Goal: Browse casually: Explore the website without a specific task or goal

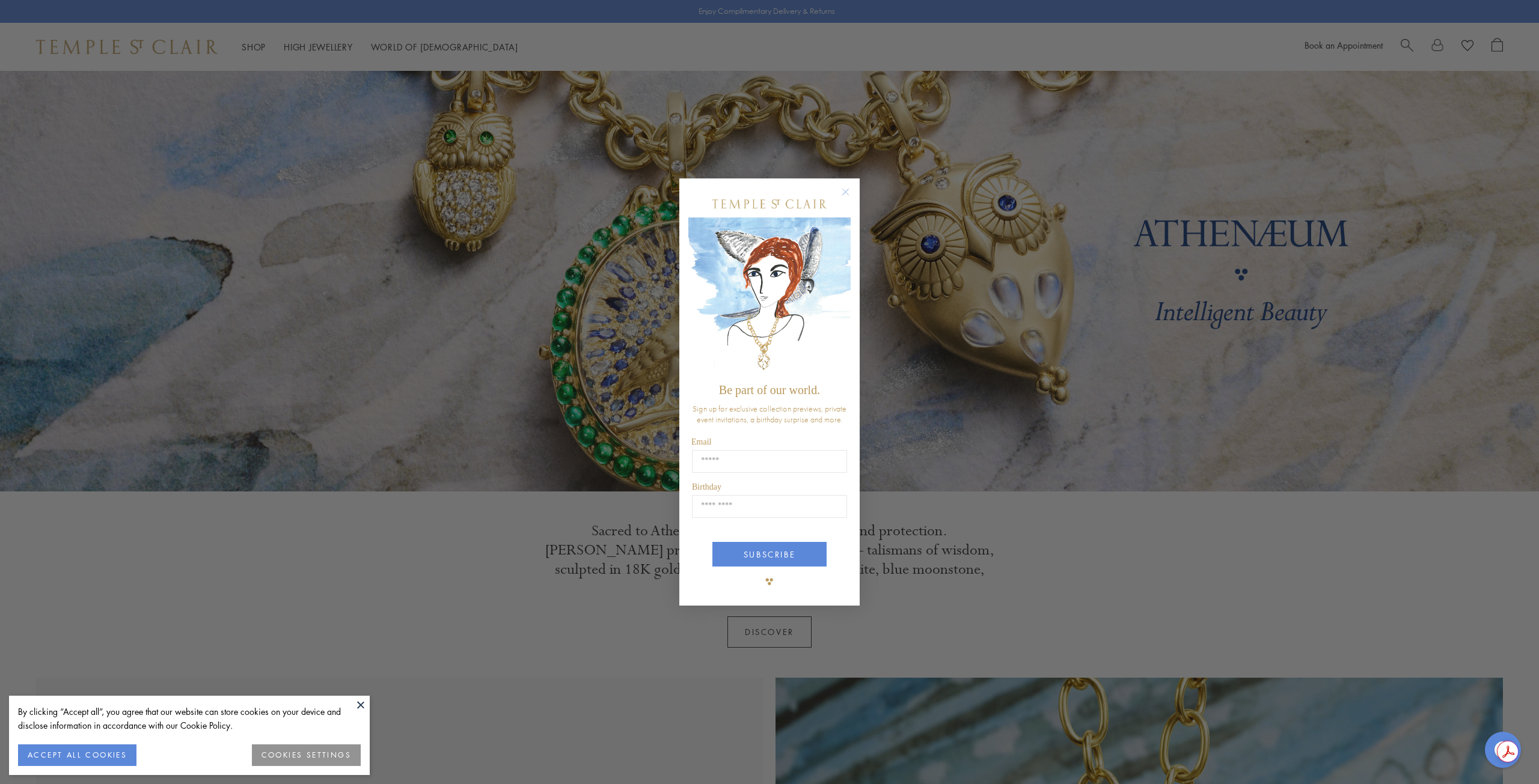
click at [844, 190] on circle "Close dialog" at bounding box center [846, 191] width 15 height 15
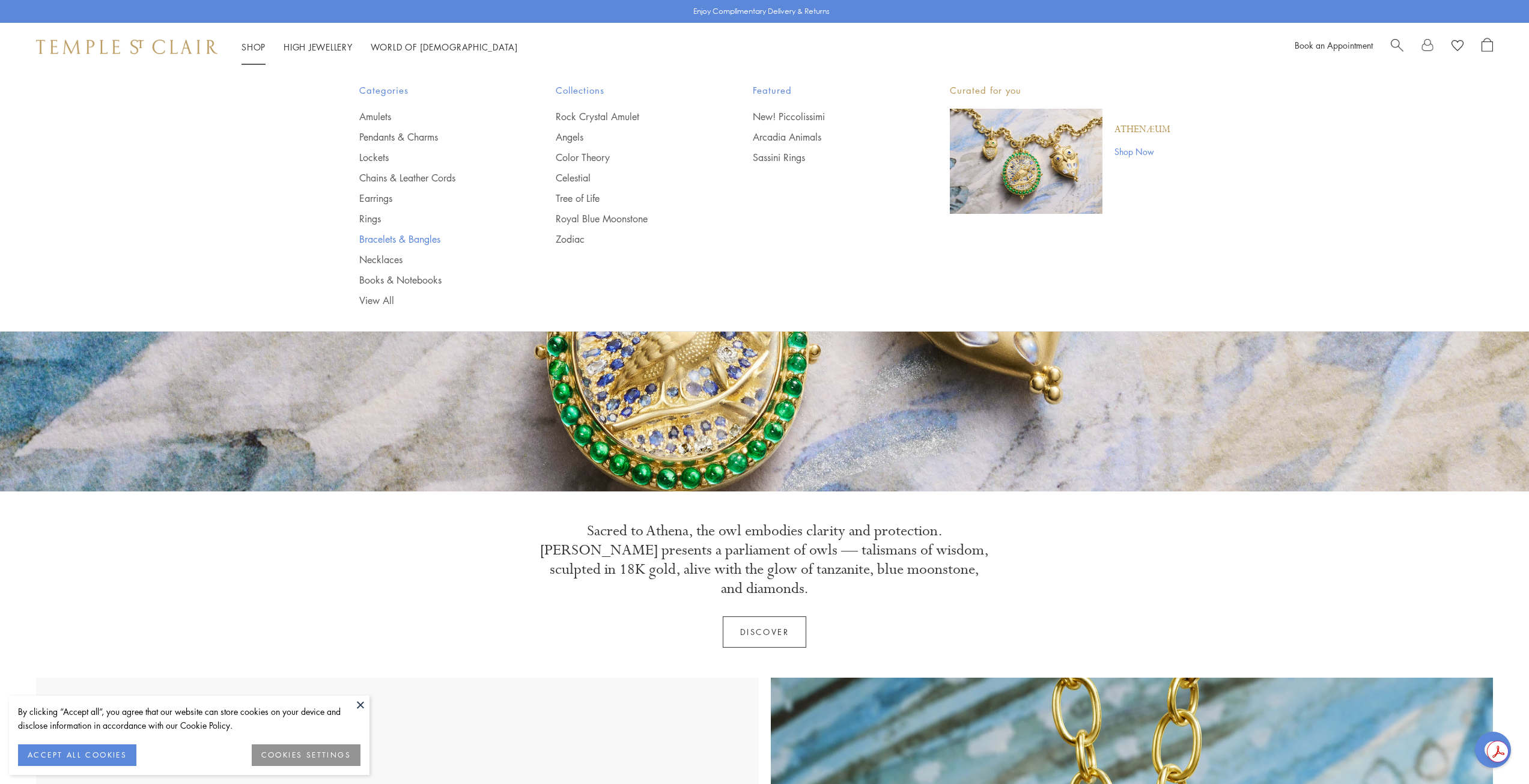
click at [393, 238] on link "Bracelets & Bangles" at bounding box center [434, 239] width 149 height 13
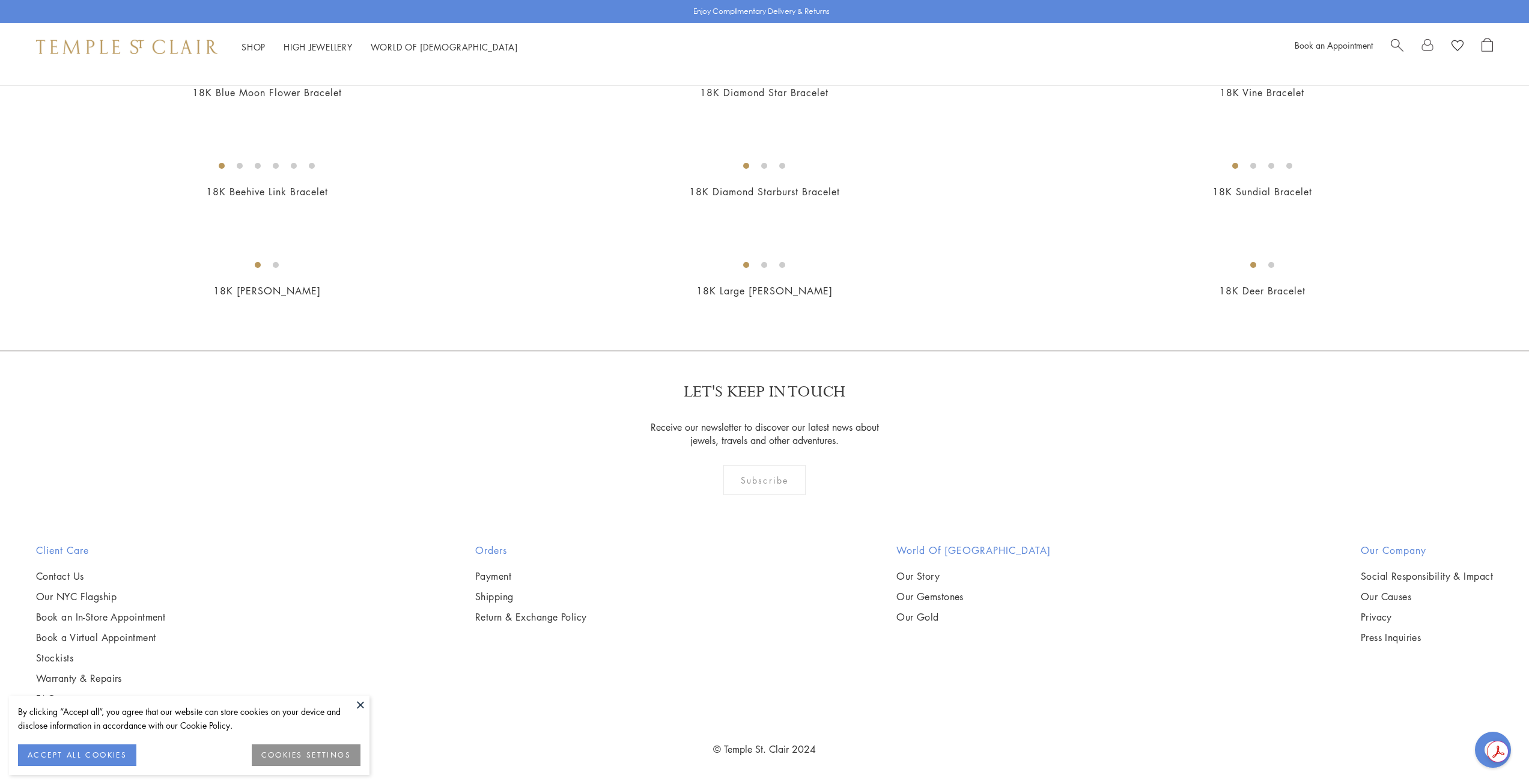
scroll to position [3425, 0]
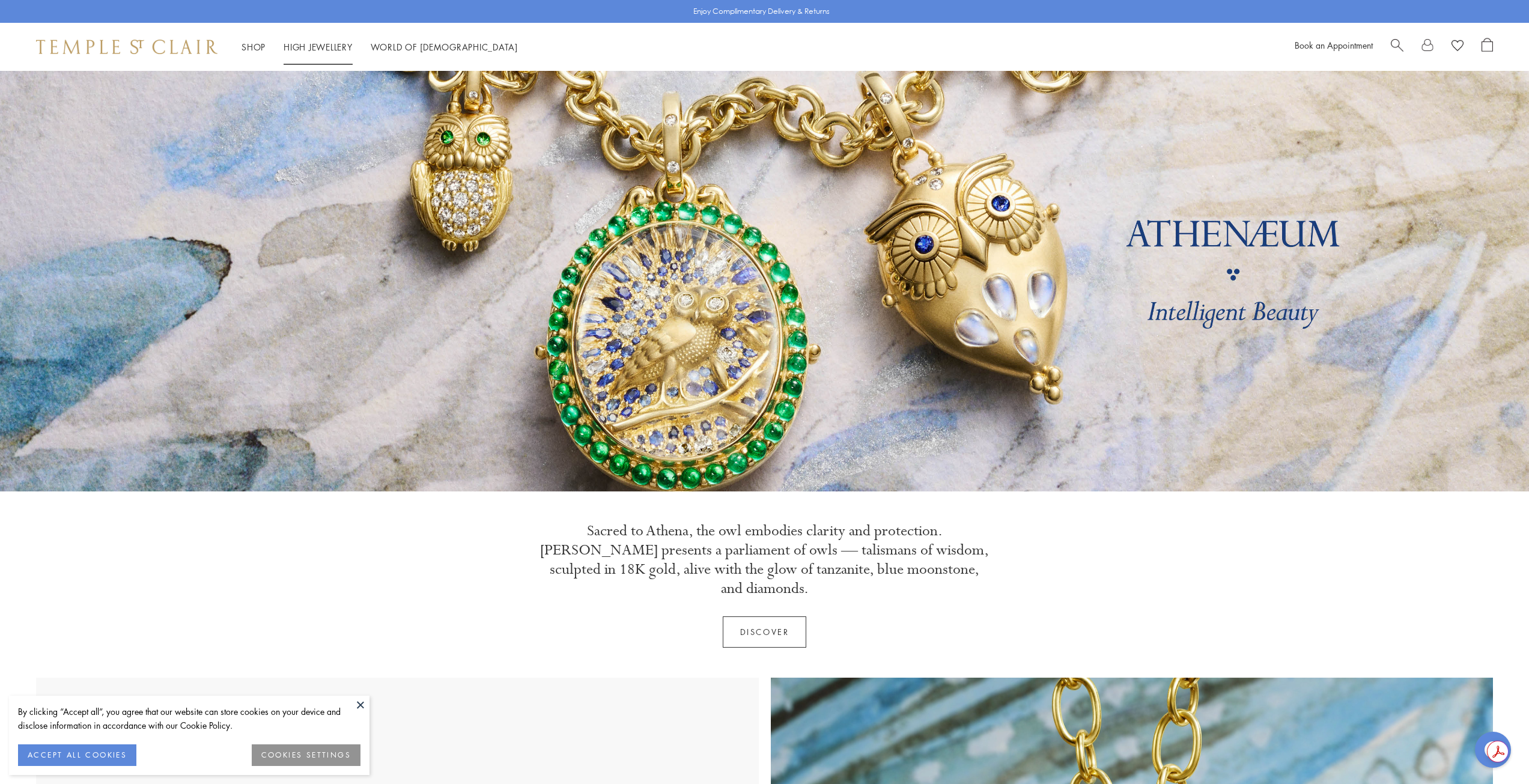
click at [329, 46] on link "High Jewellery High Jewellery" at bounding box center [319, 47] width 69 height 12
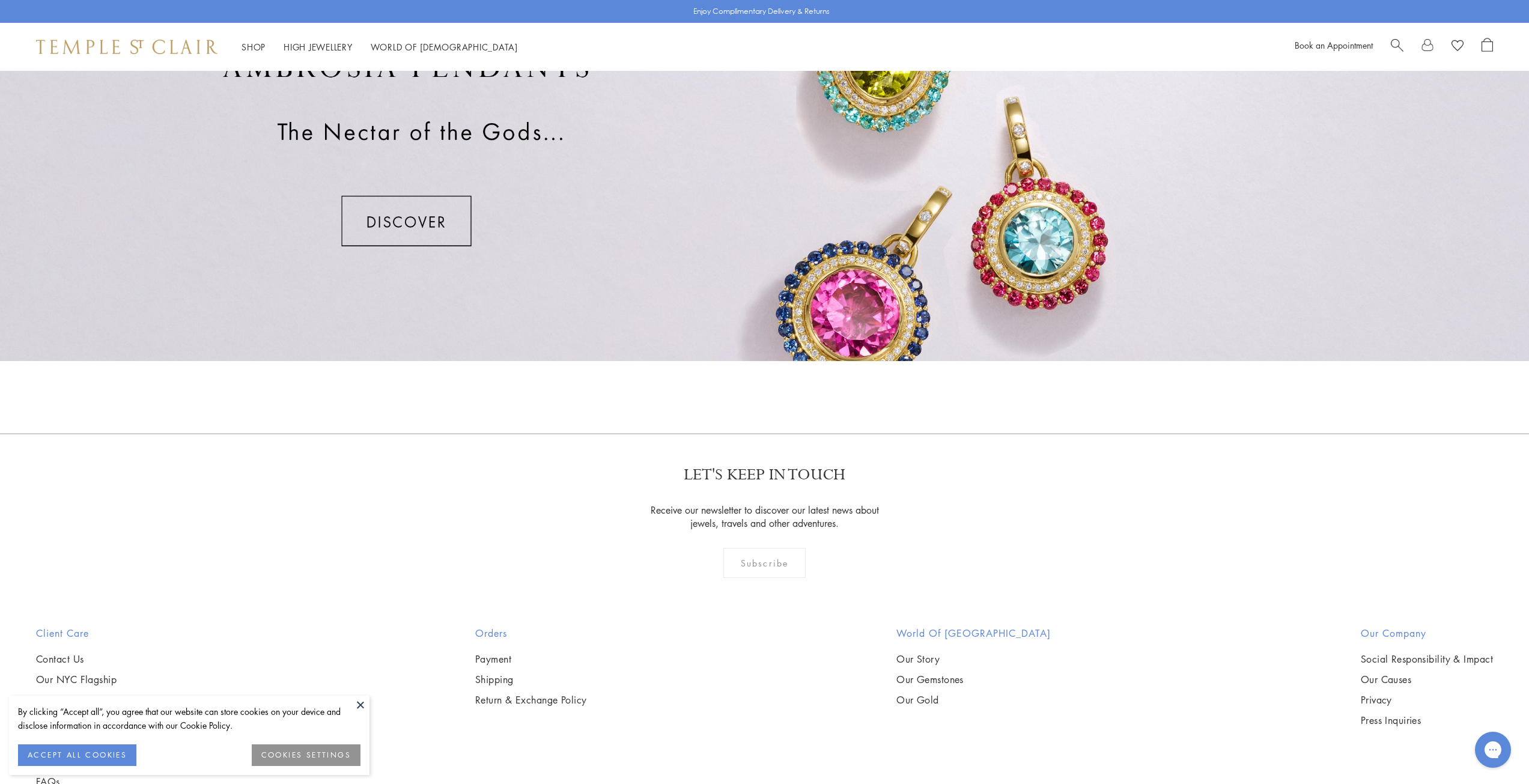
scroll to position [780, 0]
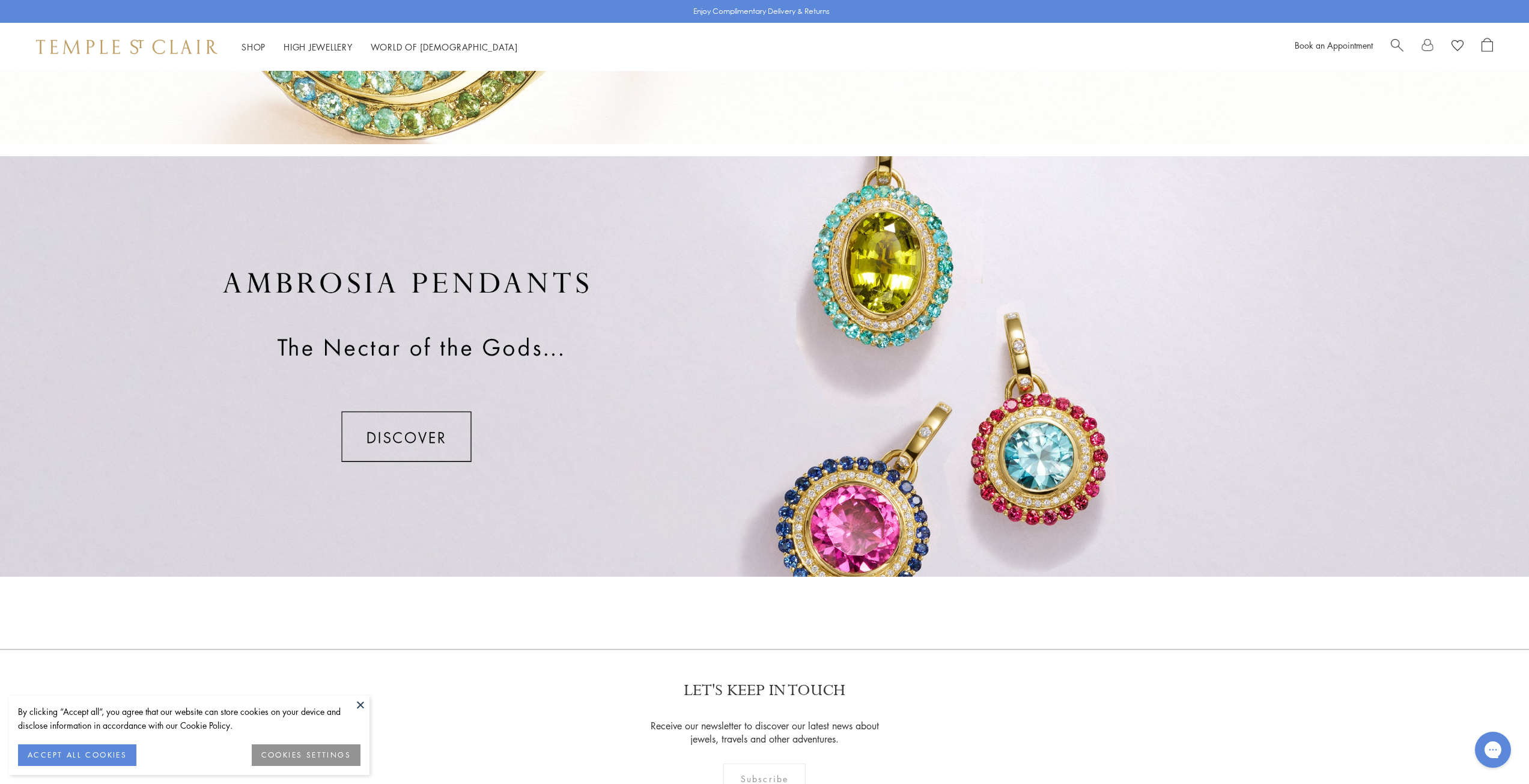
click at [397, 431] on div at bounding box center [764, 366] width 1529 height 421
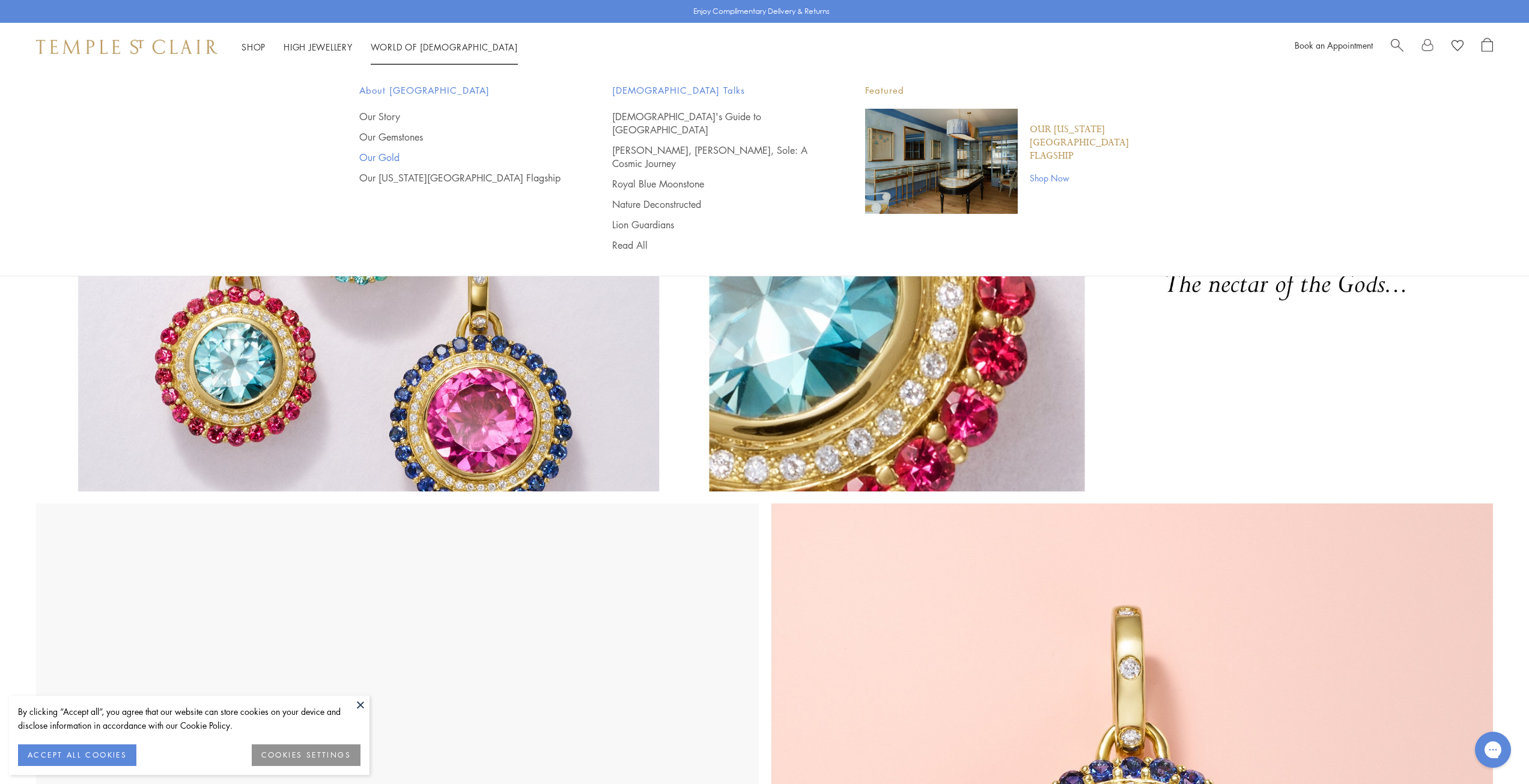
click at [367, 154] on link "Our Gold" at bounding box center [462, 157] width 205 height 13
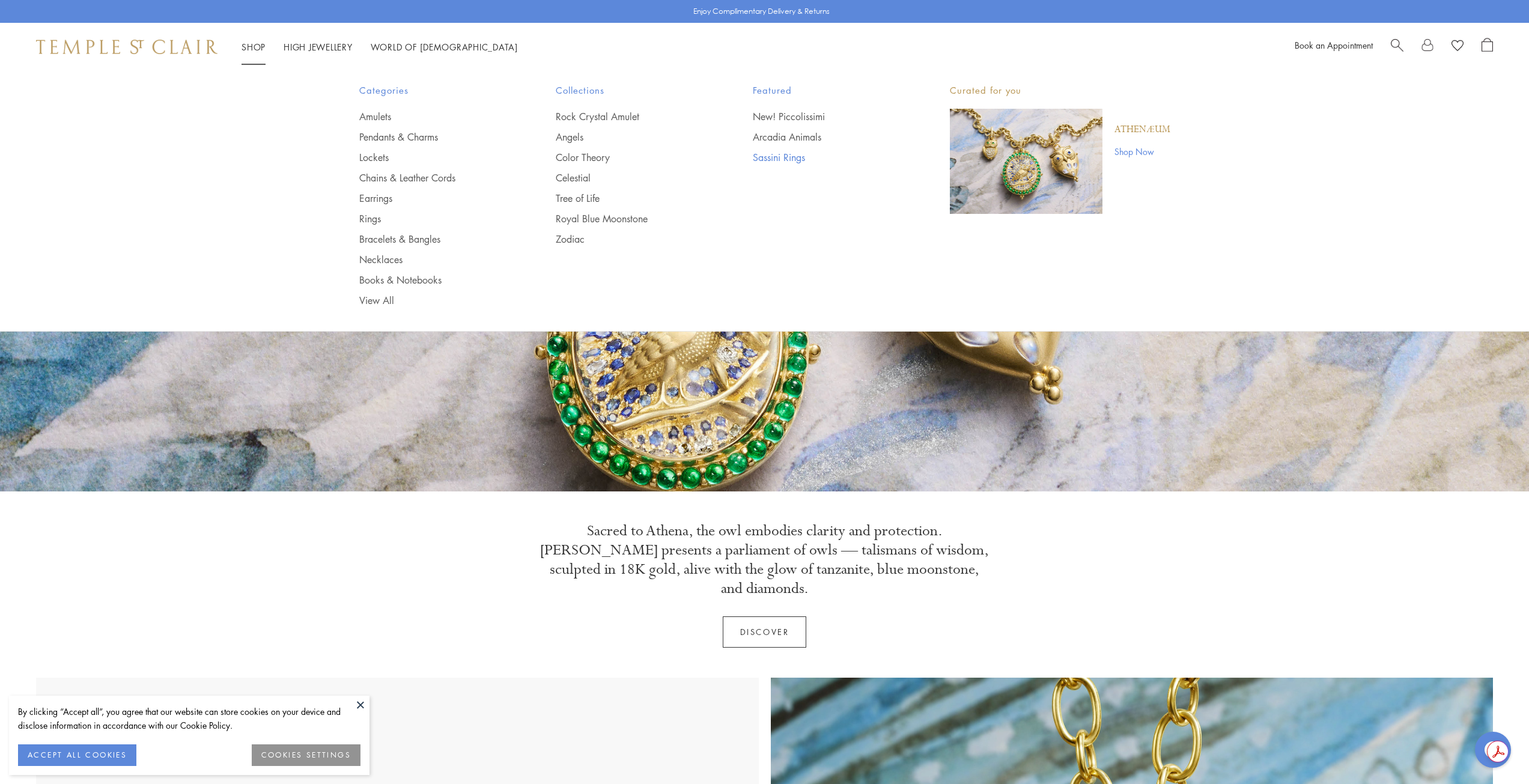
click at [766, 158] on link "Sassini Rings" at bounding box center [828, 157] width 149 height 13
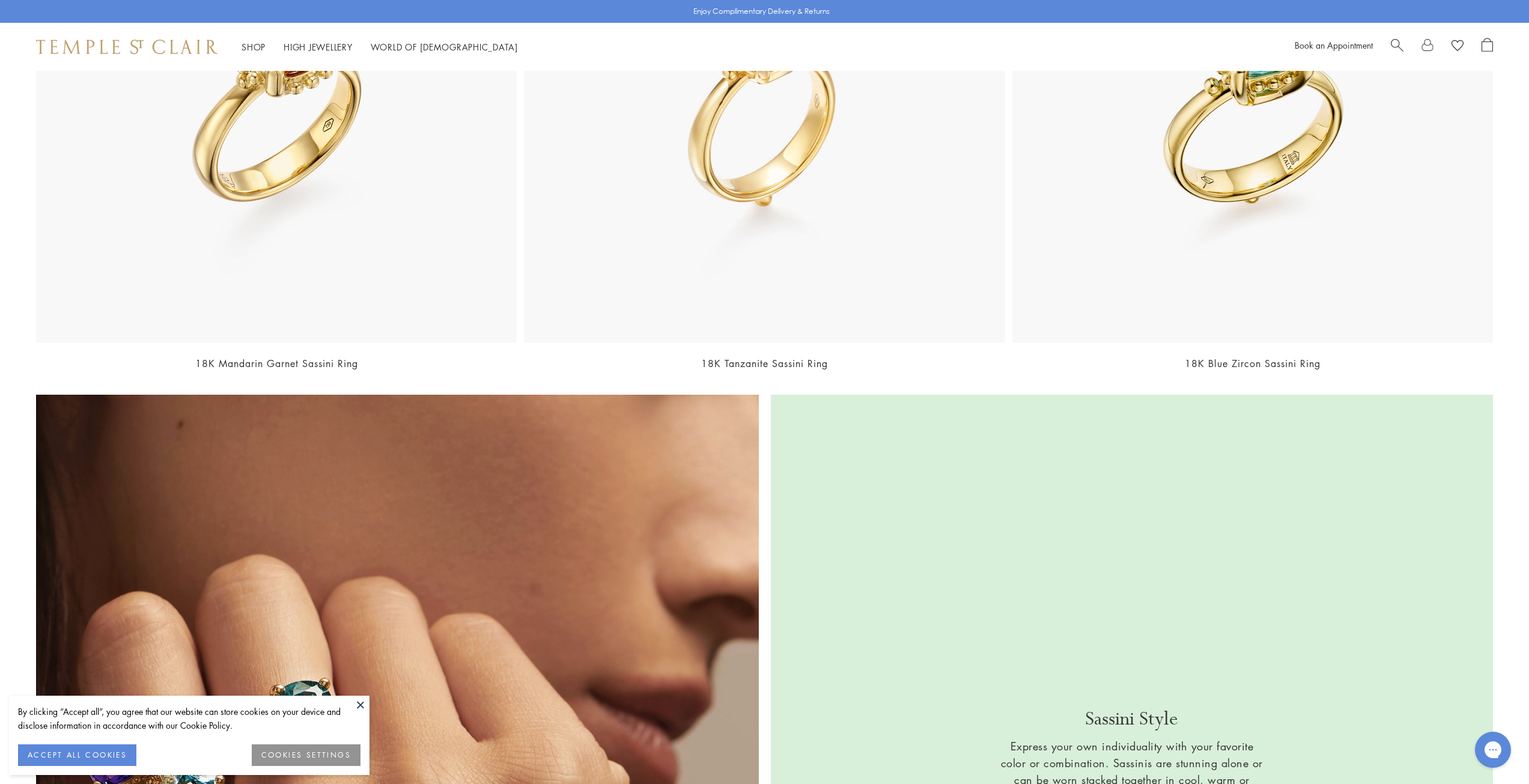
scroll to position [1982, 0]
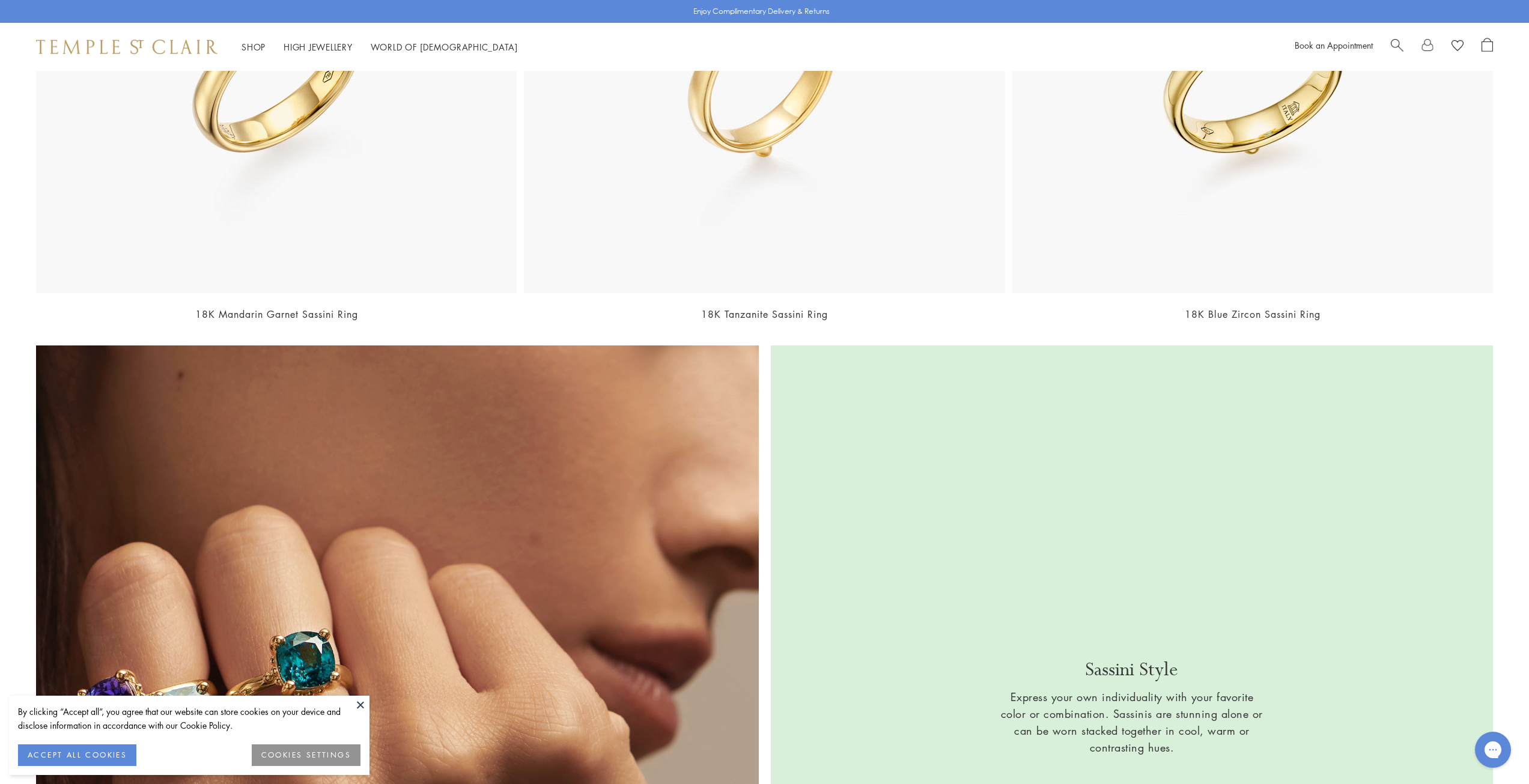
click at [1226, 310] on link "18K Blue Zircon Sassini Ring" at bounding box center [1252, 314] width 136 height 13
